Goal: Task Accomplishment & Management: Manage account settings

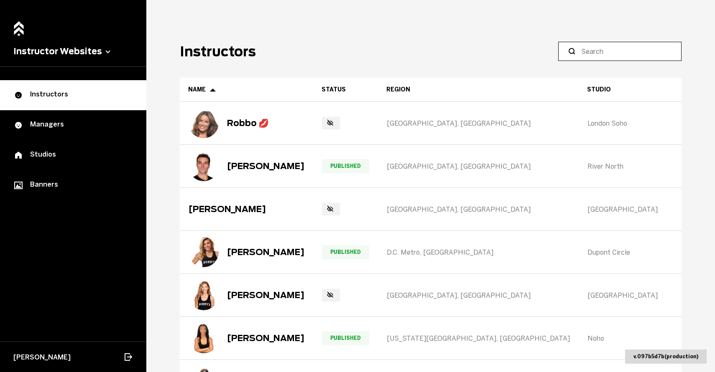
click at [612, 56] on input at bounding box center [622, 51] width 83 height 10
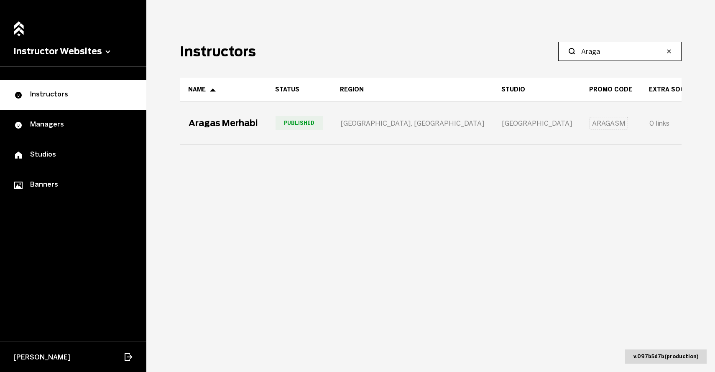
type input "Araga"
click at [249, 125] on div "Aragas Merhabi" at bounding box center [222, 123] width 69 height 10
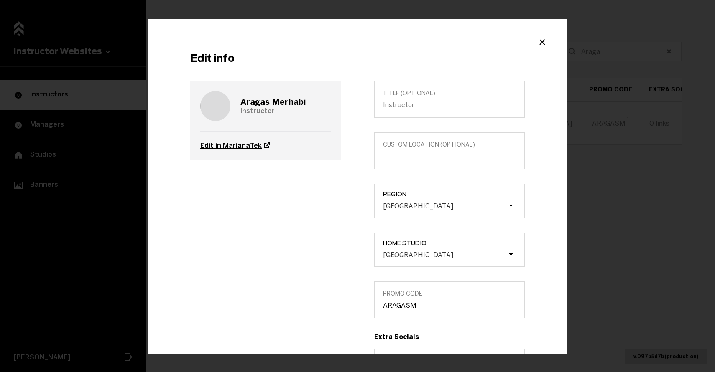
click at [241, 143] on link "Edit in MarianaTek" at bounding box center [265, 145] width 130 height 29
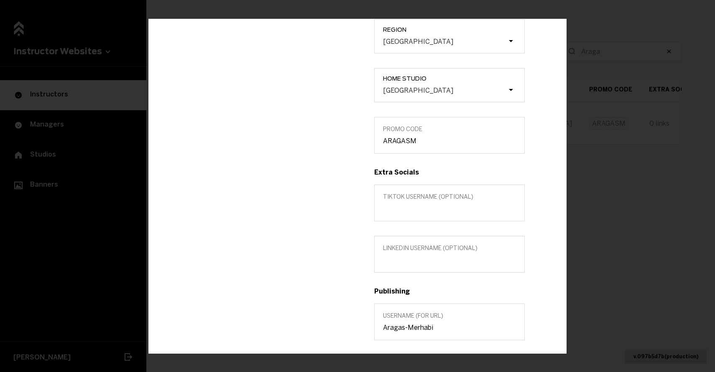
click at [419, 288] on h3 "Publishing" at bounding box center [449, 291] width 150 height 8
click at [427, 328] on input "Aragas-Merhabi" at bounding box center [449, 328] width 133 height 8
paste input "hr"
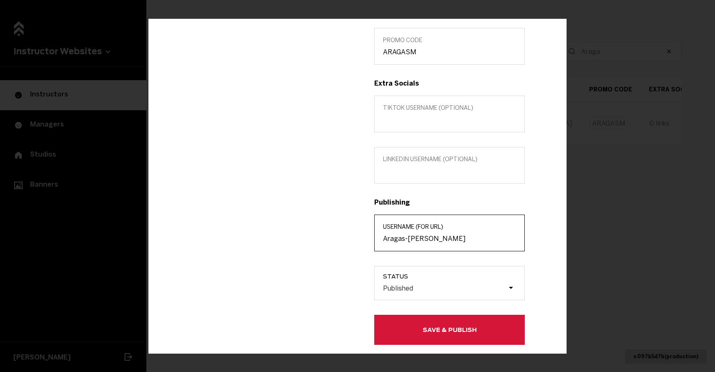
scroll to position [278, 0]
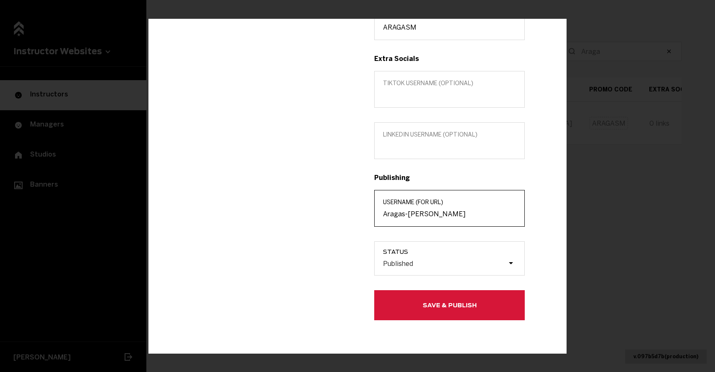
type input "Aragas-[PERSON_NAME]"
click at [427, 328] on div "Edit info Aragas Merhabi Instructor Edit in MarianaTek Title (optional) Custom …" at bounding box center [357, 186] width 418 height 335
click at [424, 312] on button "Save & Publish" at bounding box center [449, 305] width 150 height 30
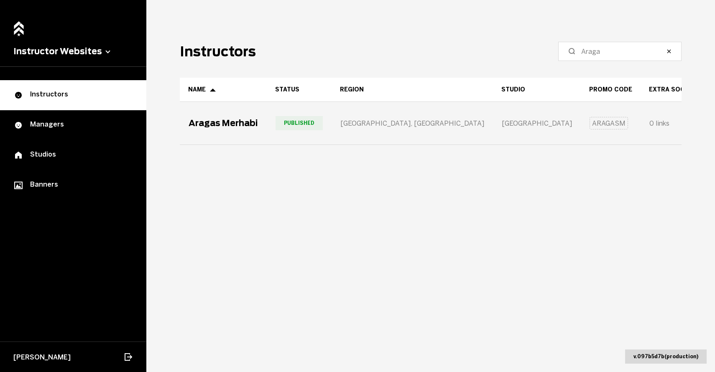
click at [245, 124] on div "Aragas Merhabi" at bounding box center [222, 123] width 69 height 10
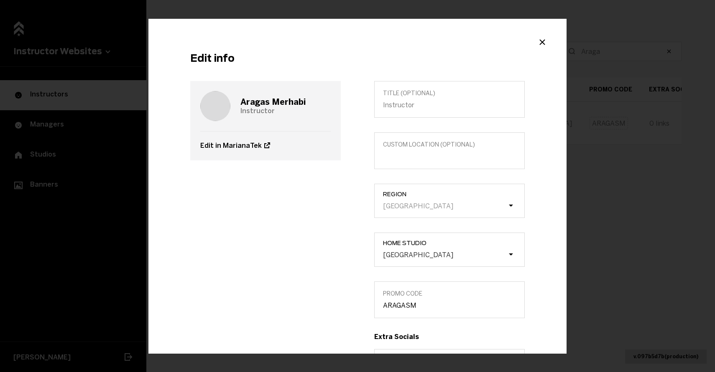
scroll to position [271, 0]
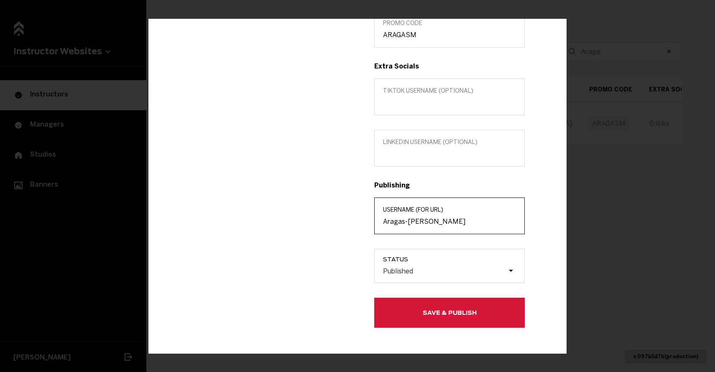
click at [425, 221] on input "Aragas-[PERSON_NAME]" at bounding box center [449, 222] width 133 height 8
